Goal: Information Seeking & Learning: Learn about a topic

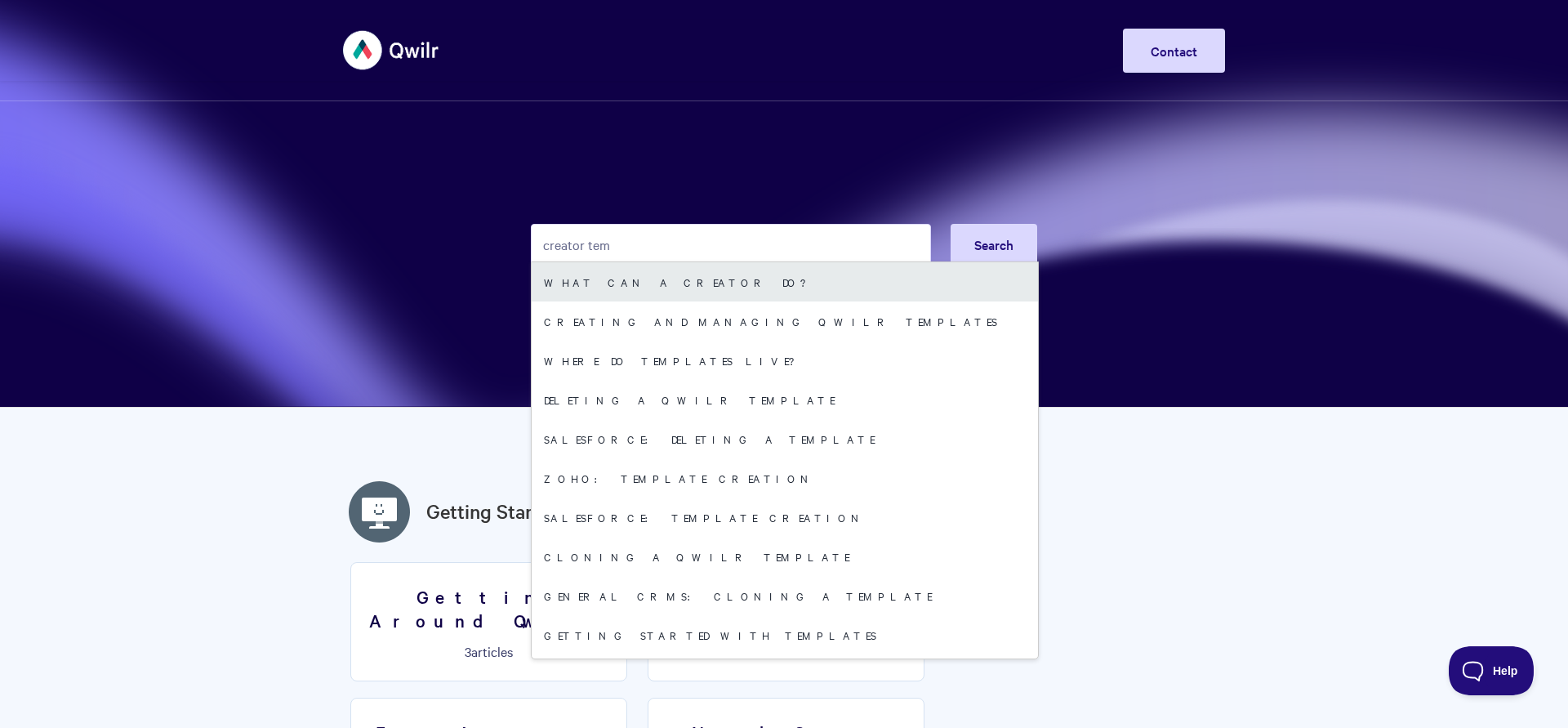
type input "creator tem"
click at [619, 281] on link "What can a Creator do?" at bounding box center [785, 282] width 507 height 39
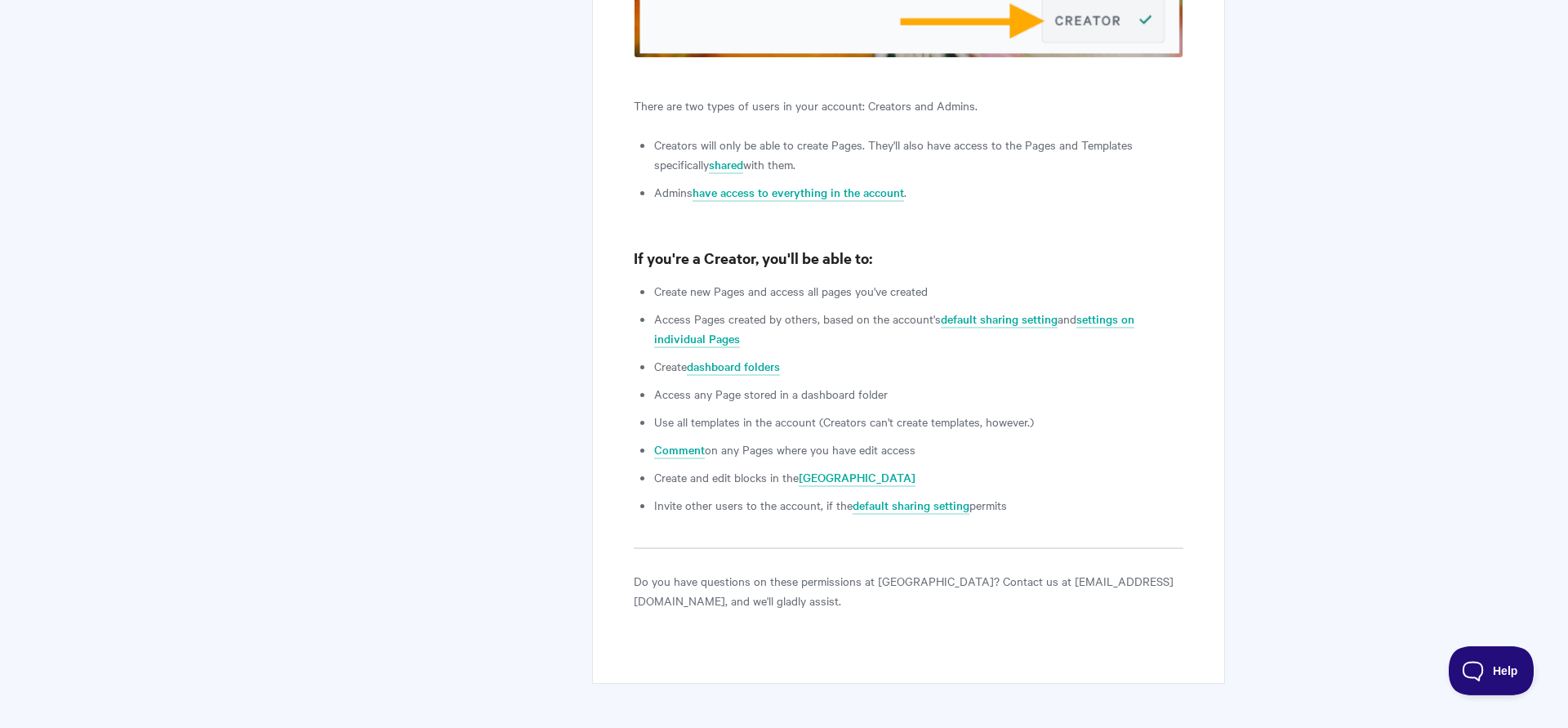
scroll to position [584, 0]
click at [753, 186] on link "have access to everything in the account" at bounding box center [798, 191] width 212 height 18
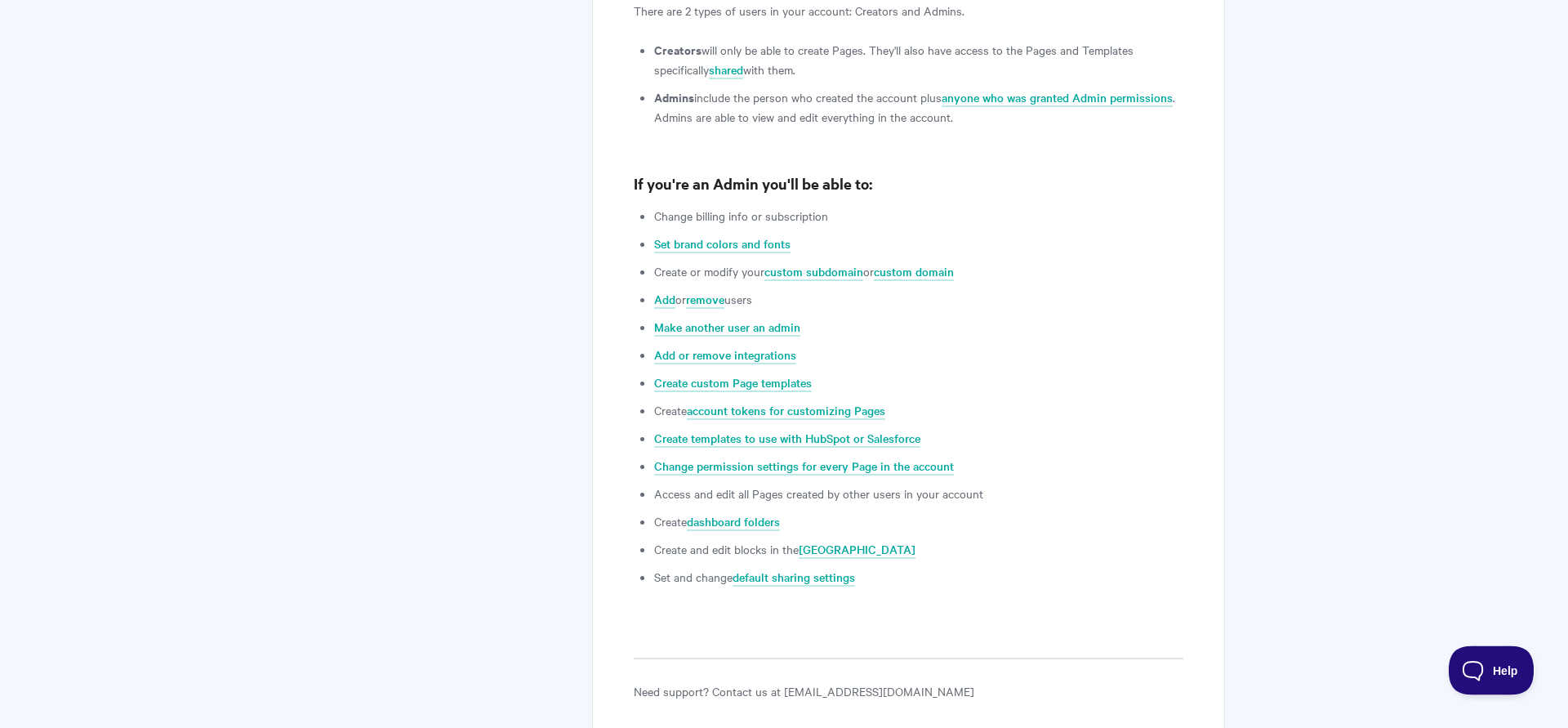
scroll to position [833, 0]
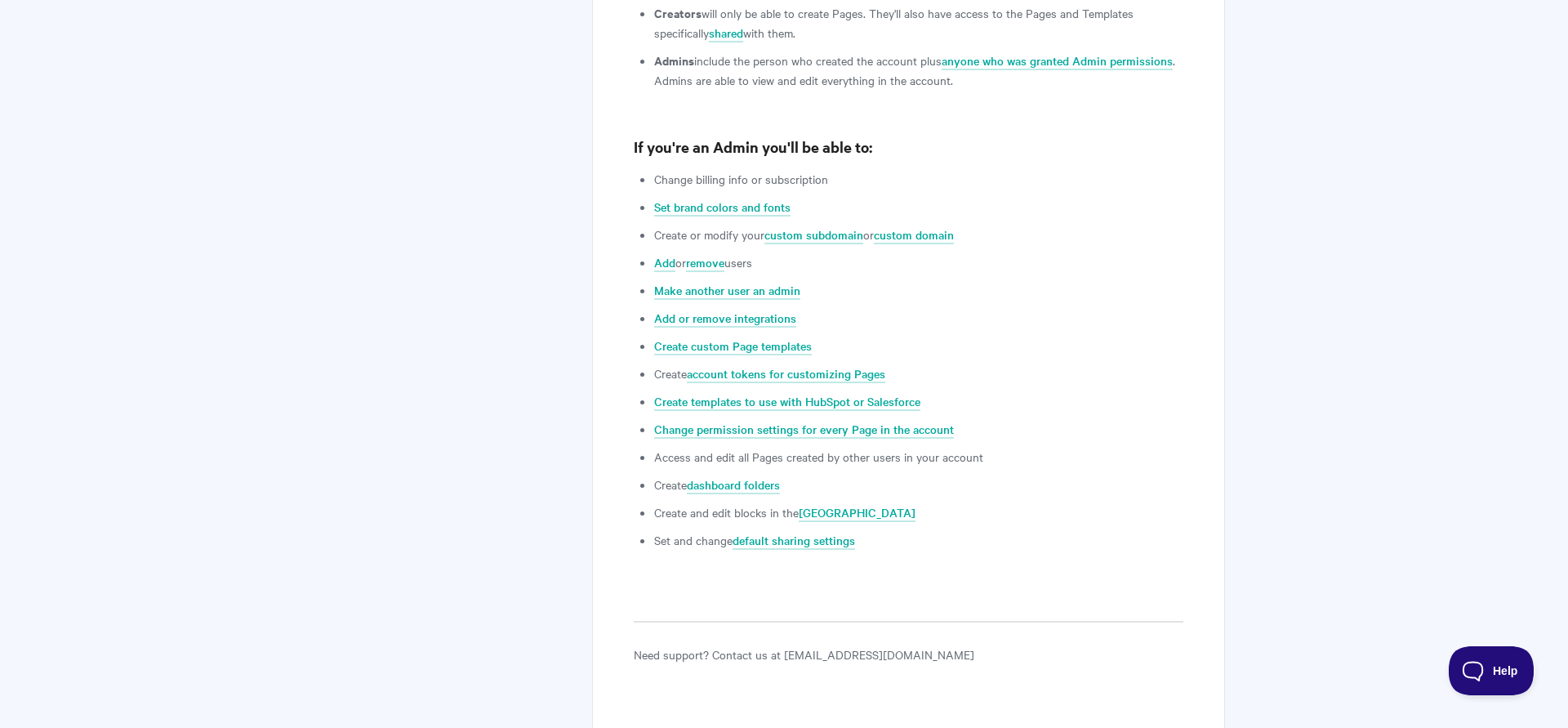
click at [762, 464] on li "Access and edit all Pages created by other users in your account" at bounding box center [919, 456] width 529 height 19
click at [731, 522] on li "Create and edit blocks in the Saved Block Library" at bounding box center [919, 512] width 529 height 19
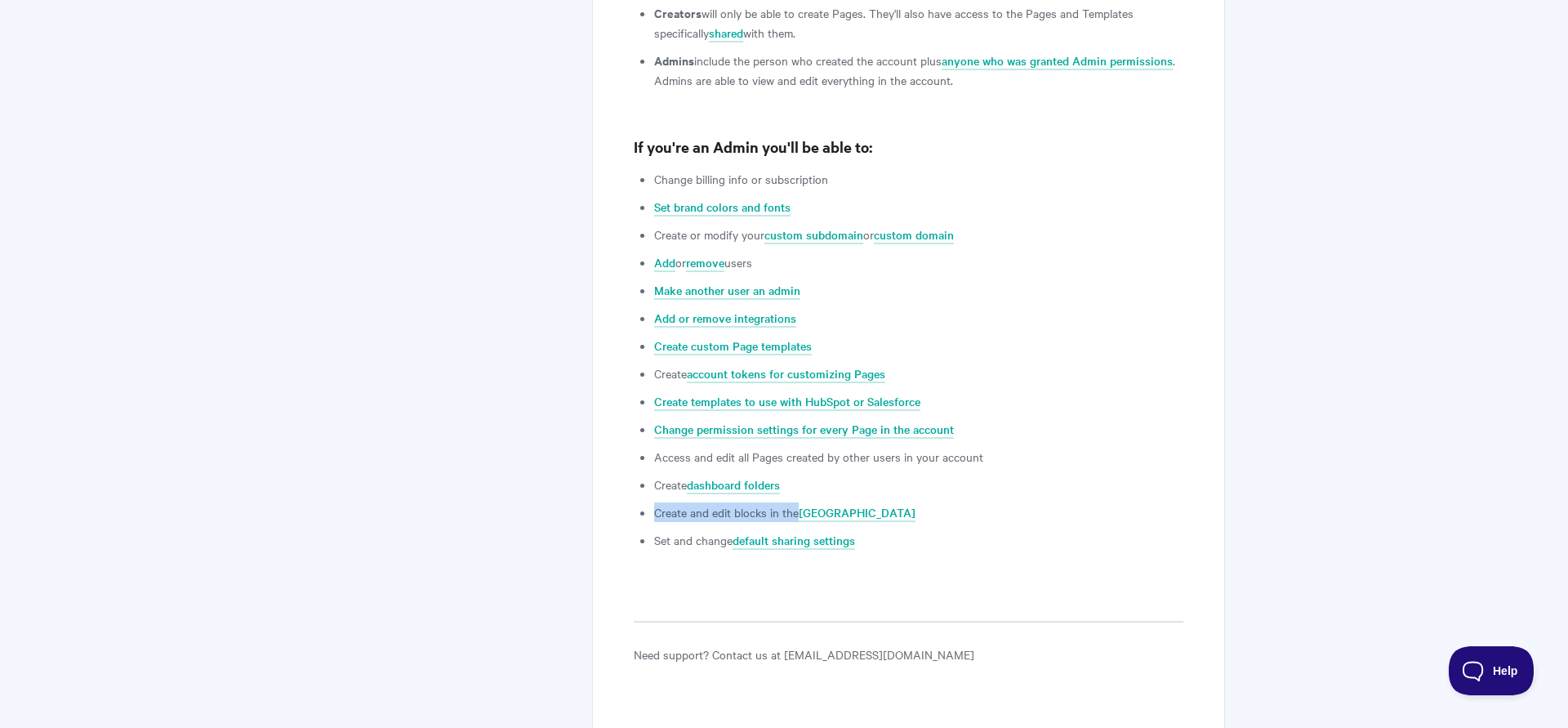
click at [731, 522] on li "Create and edit blocks in the Saved Block Library" at bounding box center [919, 512] width 529 height 19
click at [682, 581] on article "What can an Account Admin do? Qwilr Admin essentials: enhancing account control…" at bounding box center [908, 23] width 549 height 1281
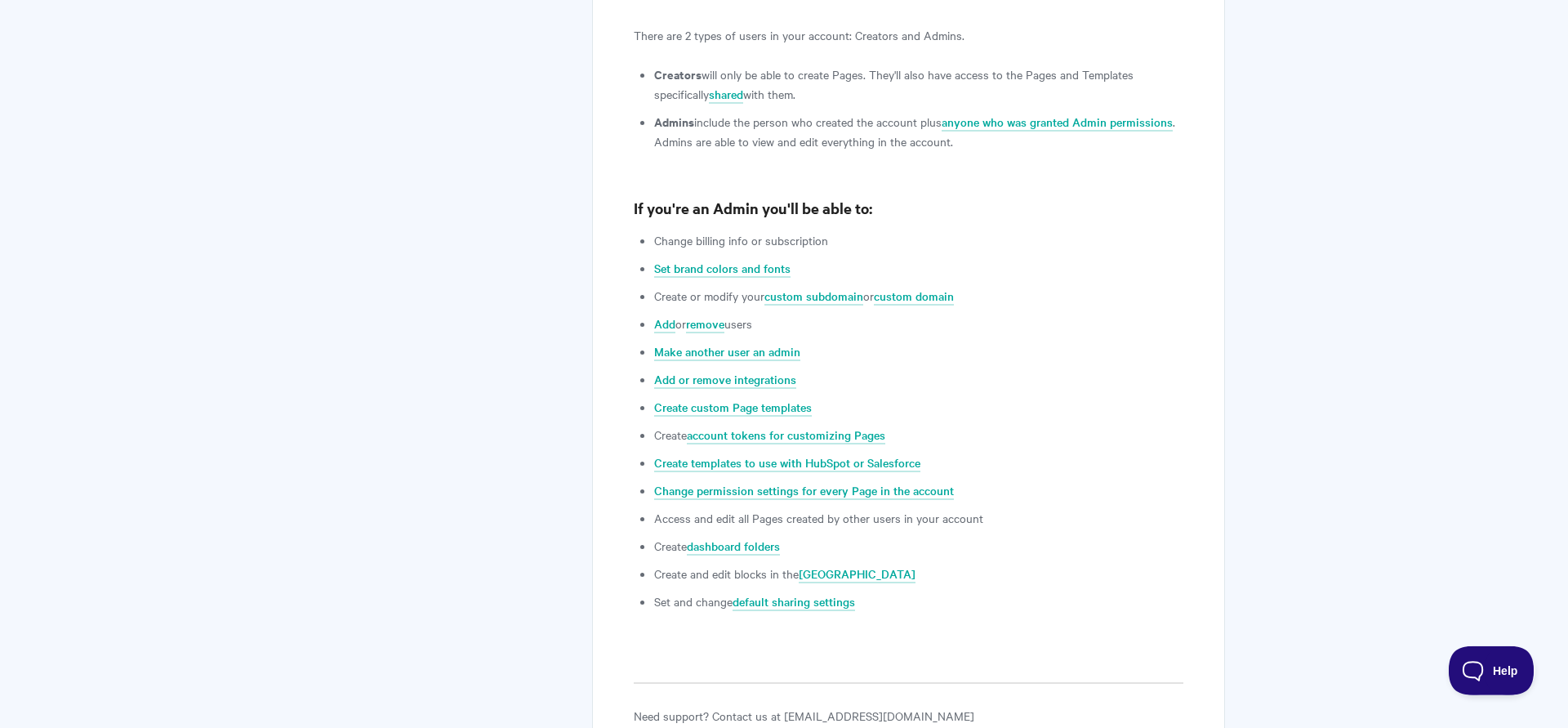
scroll to position [750, 0]
